Goal: Task Accomplishment & Management: Manage account settings

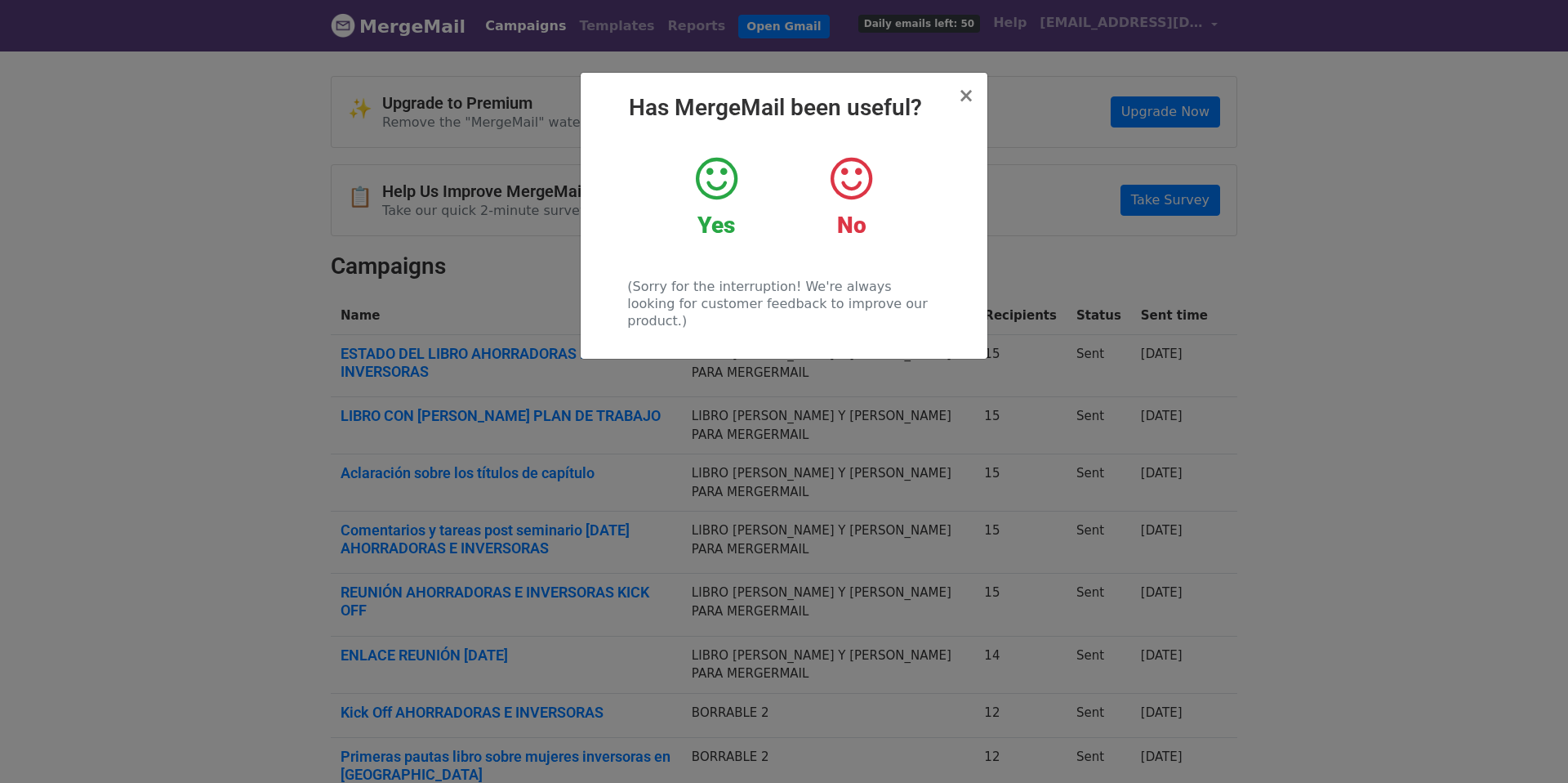
click at [724, 174] on icon at bounding box center [716, 178] width 42 height 49
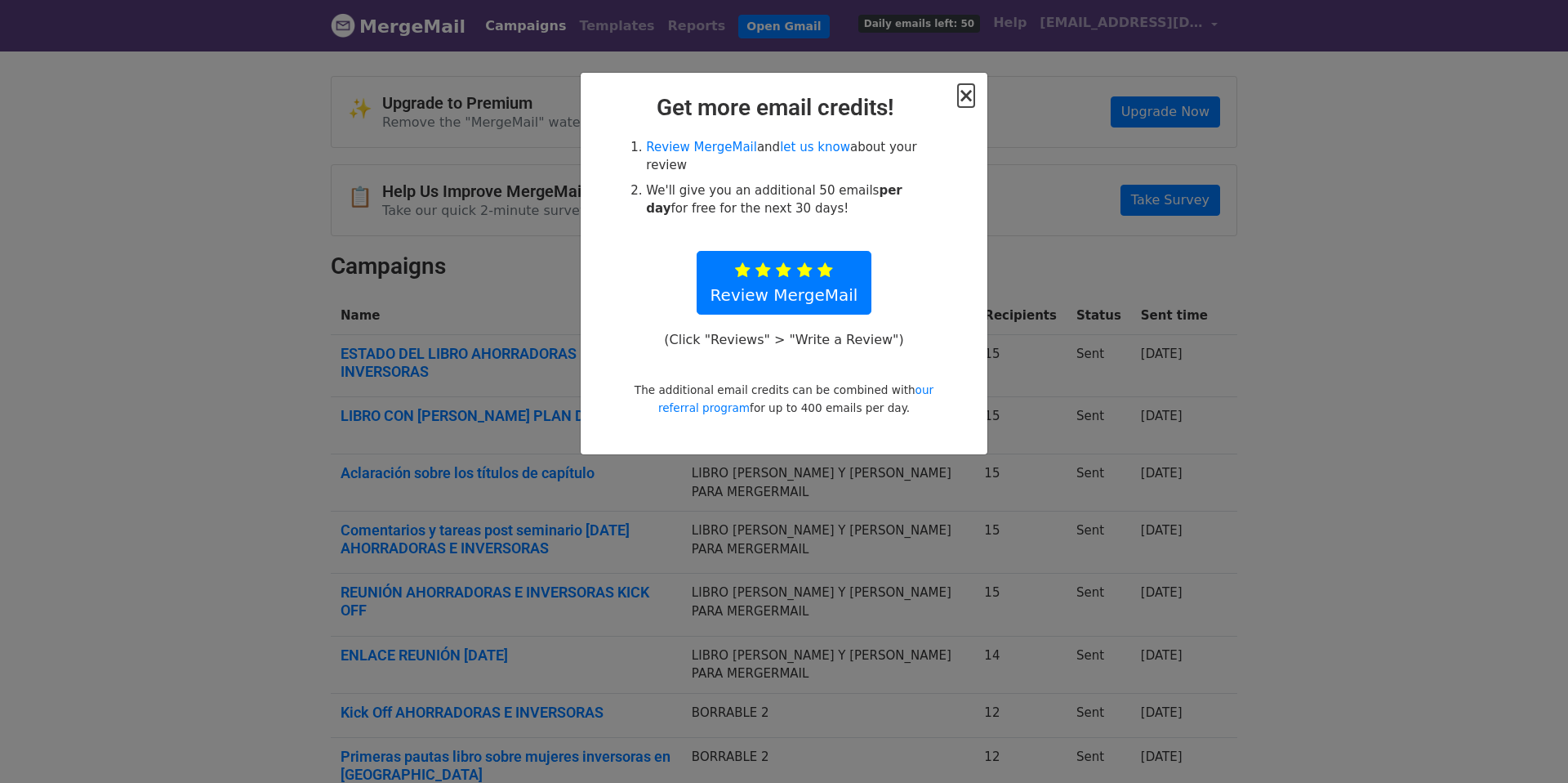
click at [972, 91] on span "×" at bounding box center [966, 95] width 16 height 23
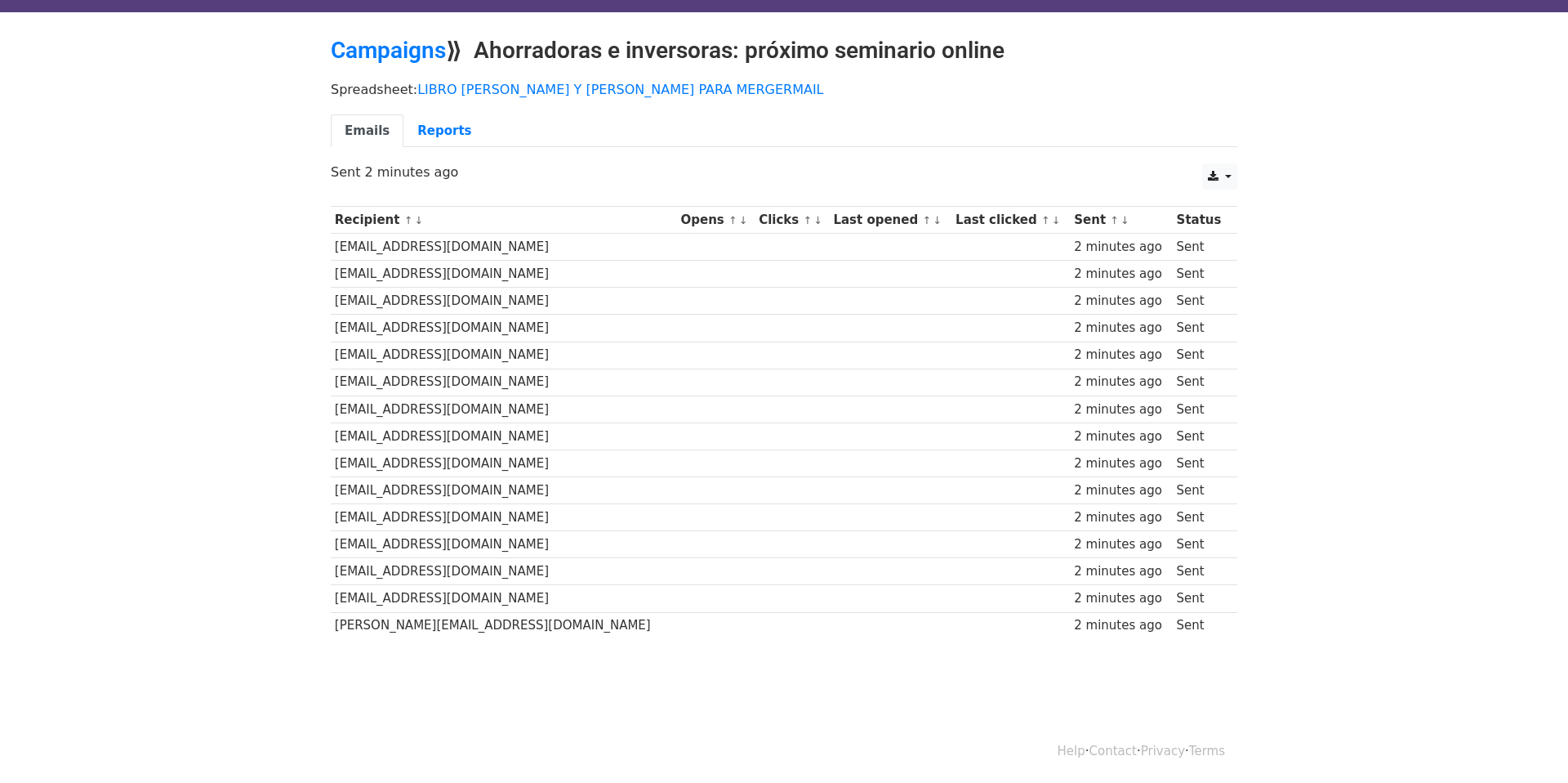
scroll to position [40, 0]
